Goal: Transaction & Acquisition: Purchase product/service

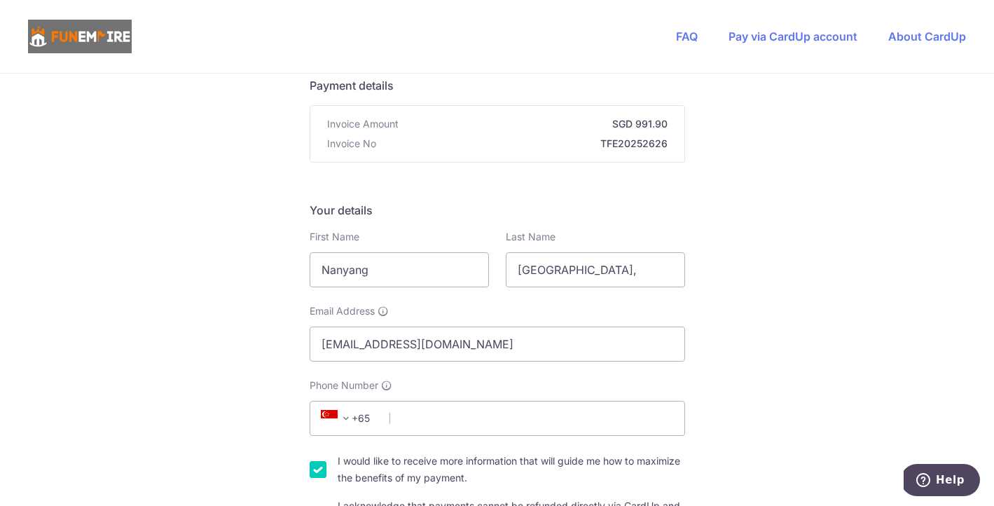
scroll to position [139, 0]
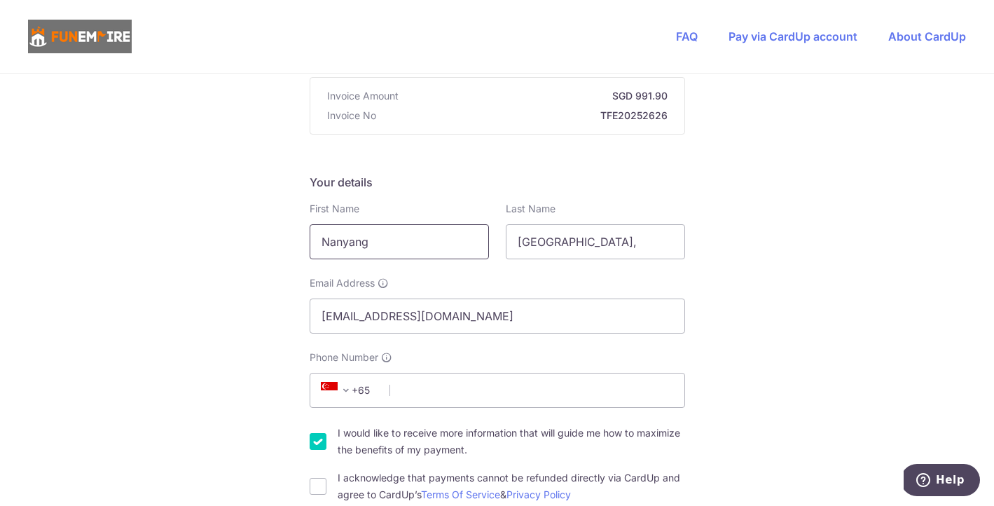
drag, startPoint x: 415, startPoint y: 249, endPoint x: 310, endPoint y: 237, distance: 105.0
click at [311, 237] on input "Nanyang" at bounding box center [399, 241] width 179 height 35
type input "[PERSON_NAME]"
click at [531, 238] on input "[GEOGRAPHIC_DATA]," at bounding box center [595, 241] width 179 height 35
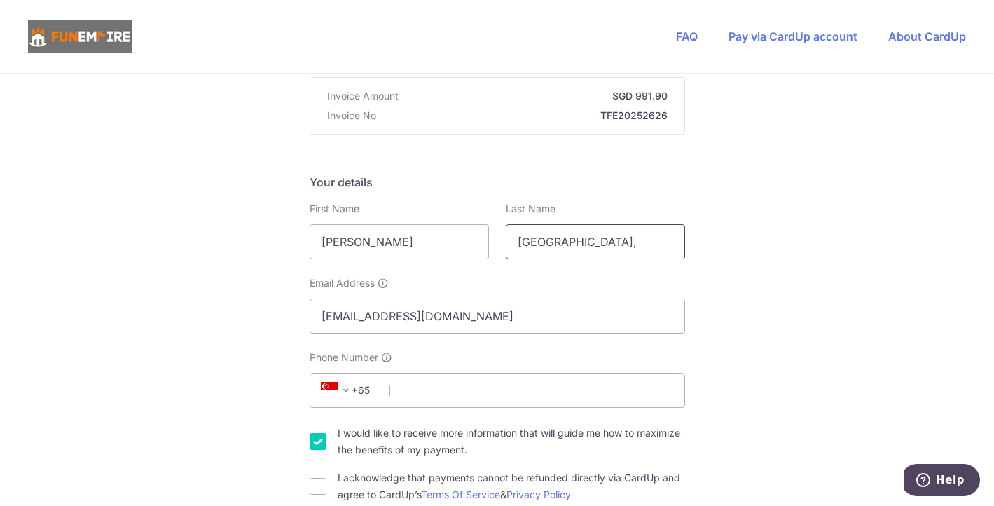
click at [531, 238] on input "[GEOGRAPHIC_DATA]," at bounding box center [595, 241] width 179 height 35
type input "Chin"
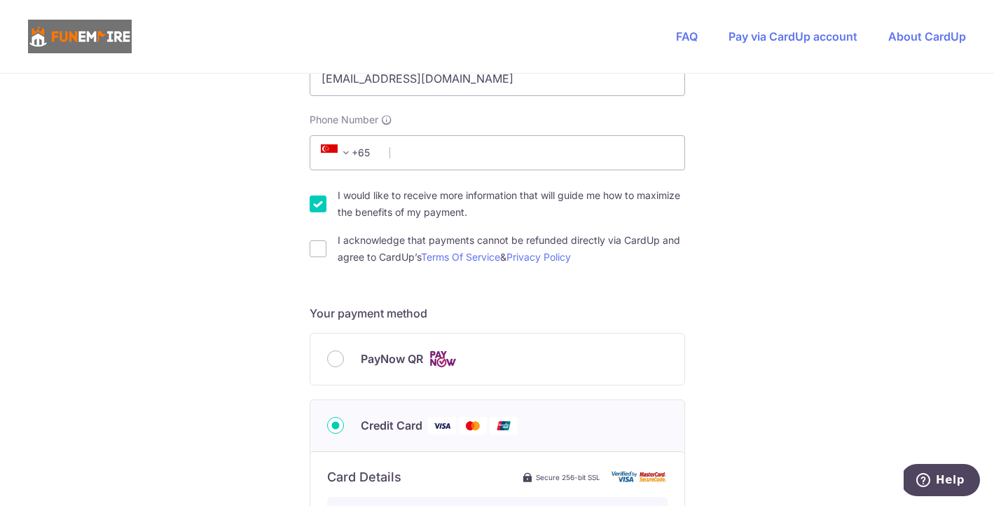
scroll to position [378, 0]
click at [450, 157] on input "Phone Number" at bounding box center [497, 151] width 375 height 35
type input "97765193"
click at [727, 209] on div "You are paying The Fun Empire Pte Ltd The Fun Empire Pte Ltd uses CardUp to acc…" at bounding box center [497, 378] width 994 height 1366
click at [315, 209] on input "I would like to receive more information that will guide me how to maximize the…" at bounding box center [318, 202] width 17 height 17
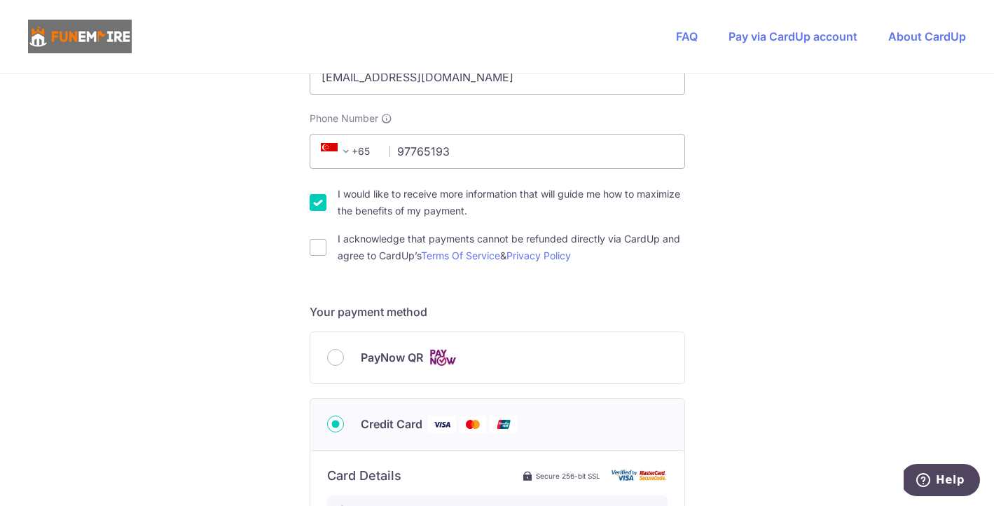
checkbox input "false"
click at [318, 252] on input "I acknowledge that payments cannot be refunded directly via CardUp and agree to…" at bounding box center [318, 247] width 17 height 17
checkbox input "true"
click at [294, 285] on div "You are paying The Fun Empire Pte Ltd The Fun Empire Pte Ltd uses CardUp to acc…" at bounding box center [497, 378] width 994 height 1366
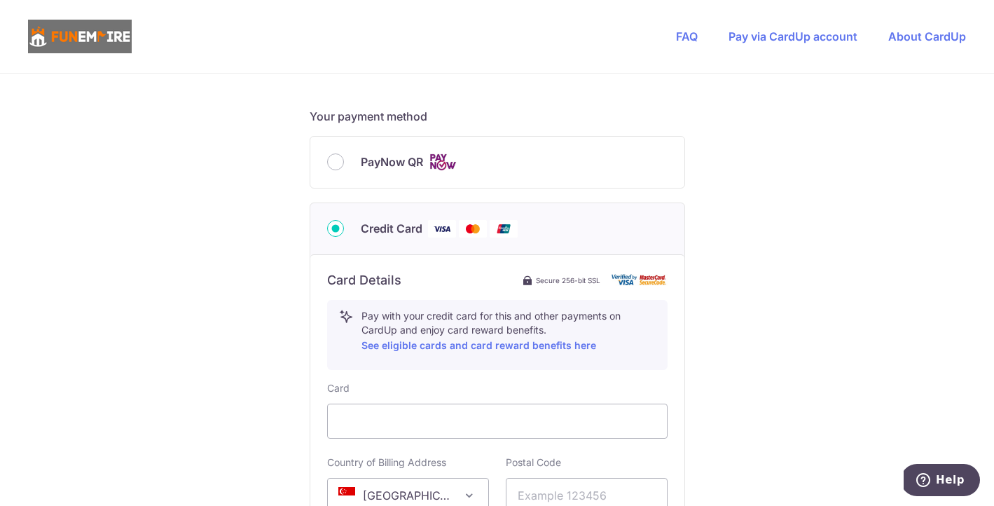
scroll to position [555, 0]
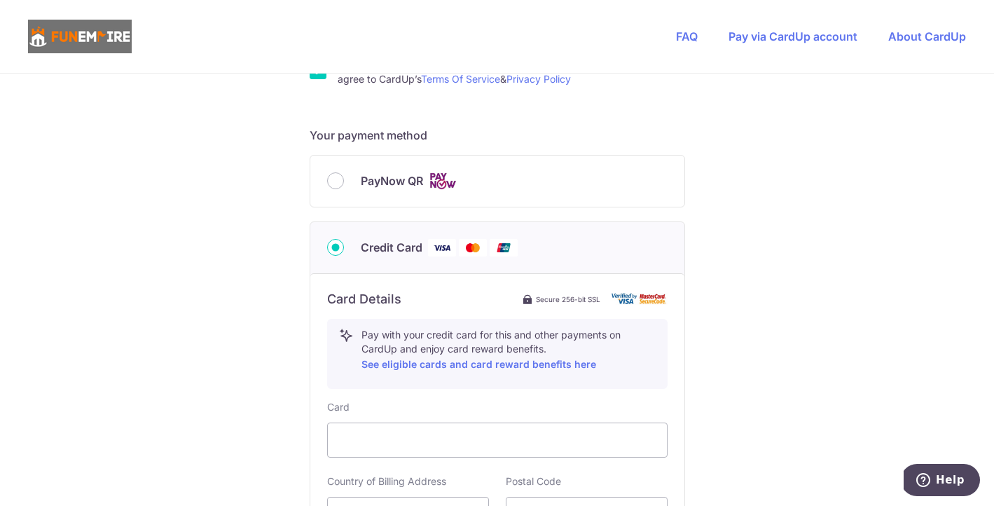
click at [337, 193] on div "PayNow QR" at bounding box center [497, 180] width 374 height 51
click at [336, 187] on input "PayNow QR" at bounding box center [335, 180] width 17 height 17
radio input "true"
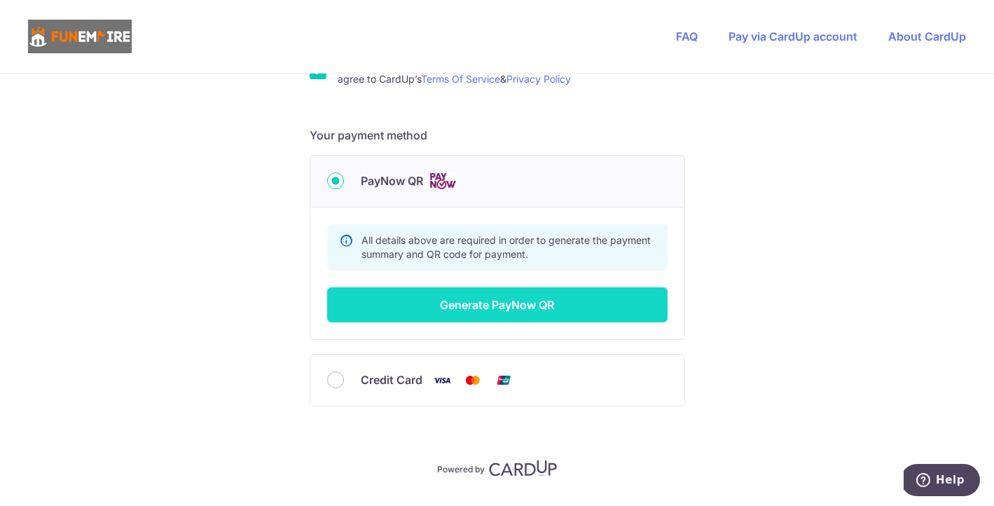
click at [354, 312] on button "Generate PayNow QR" at bounding box center [497, 304] width 340 height 35
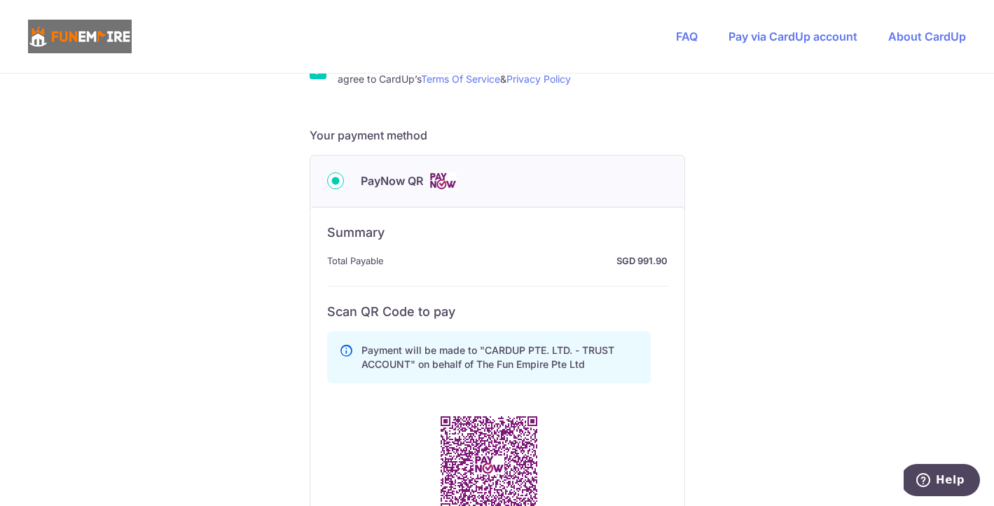
click at [354, 312] on h6 "Scan QR Code to pay" at bounding box center [497, 311] width 340 height 17
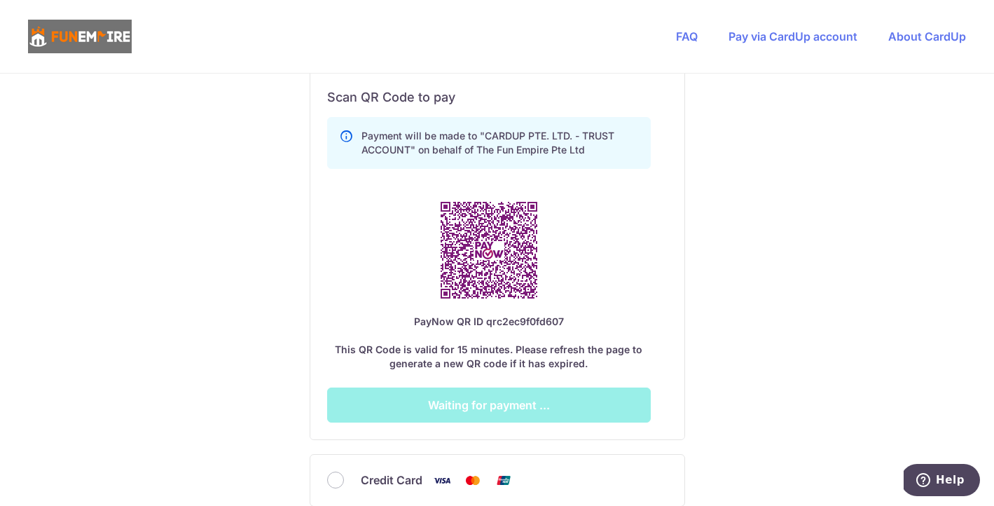
scroll to position [767, 0]
